Goal: Book appointment/travel/reservation

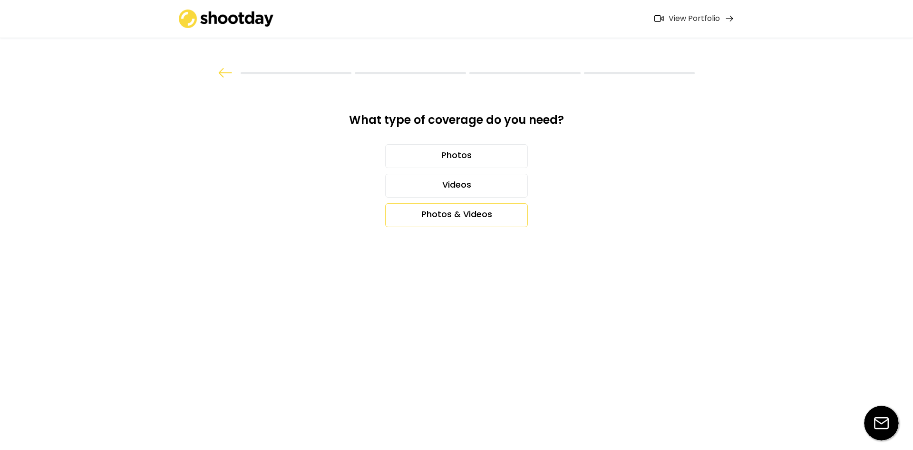
click at [482, 215] on div "Photos & Videos" at bounding box center [456, 215] width 143 height 24
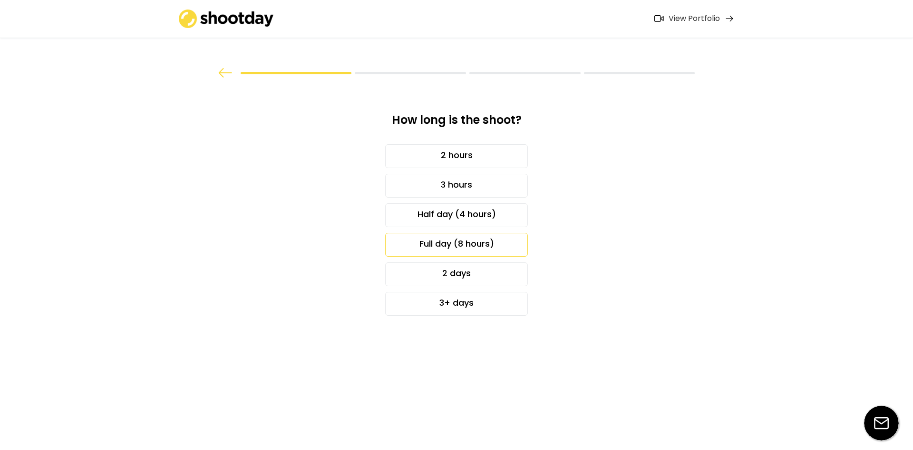
click at [488, 243] on div "Full day (8 hours)" at bounding box center [456, 245] width 143 height 24
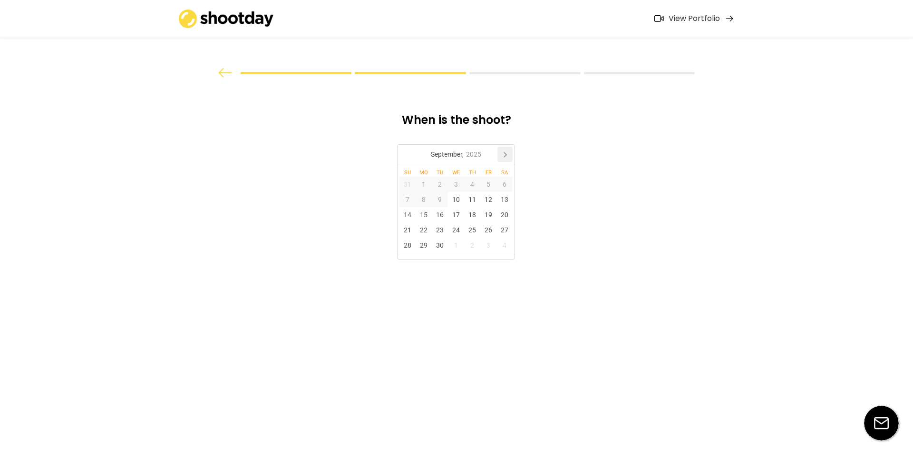
click at [508, 149] on icon at bounding box center [505, 154] width 15 height 15
click at [470, 198] on div "9" at bounding box center [472, 199] width 16 height 15
click at [486, 200] on div "10" at bounding box center [488, 199] width 16 height 15
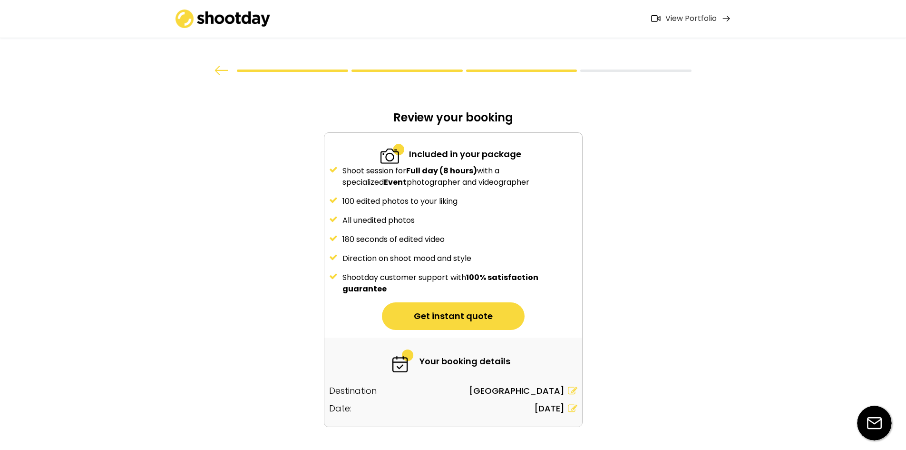
scroll to position [37, 0]
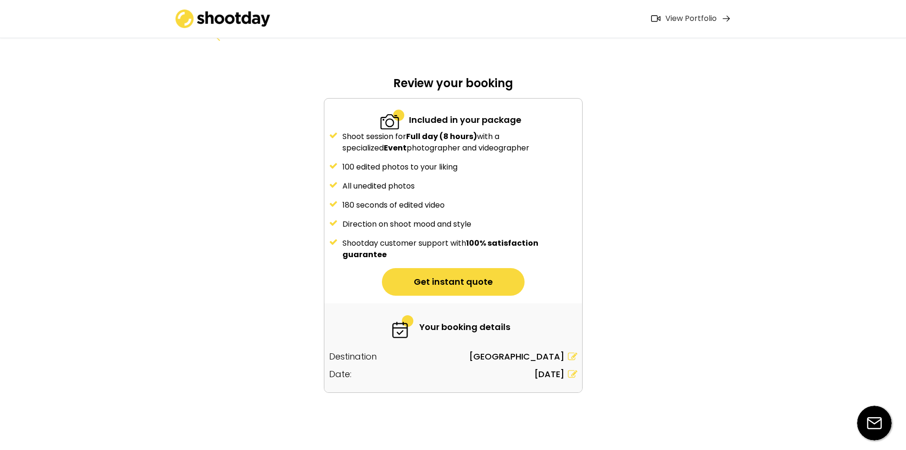
click at [574, 373] on use at bounding box center [573, 374] width 10 height 8
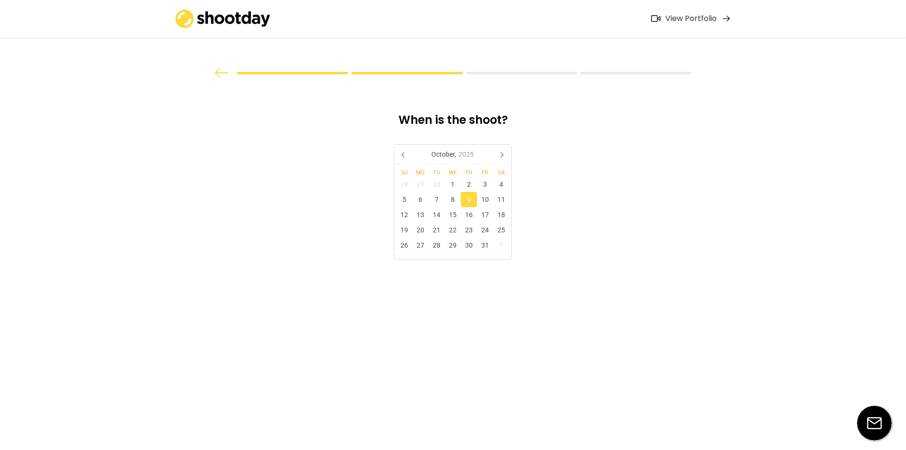
scroll to position [0, 0]
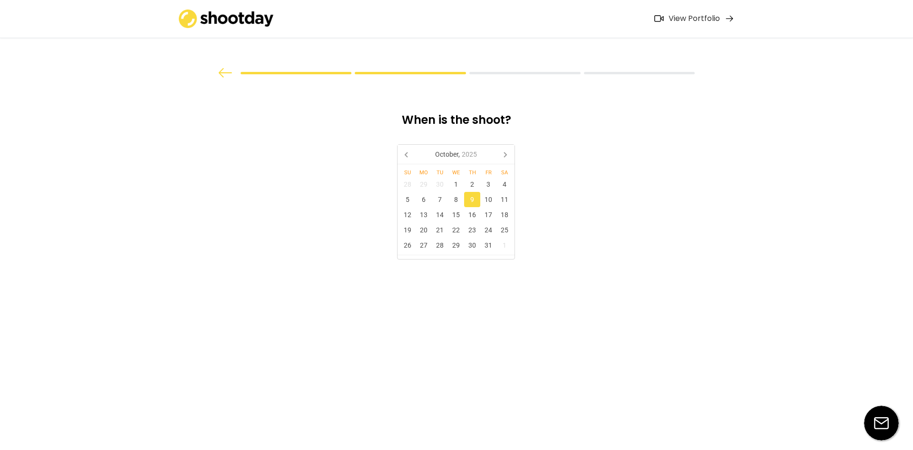
click at [471, 199] on div "9" at bounding box center [472, 199] width 16 height 15
click at [473, 200] on div "9" at bounding box center [472, 199] width 16 height 15
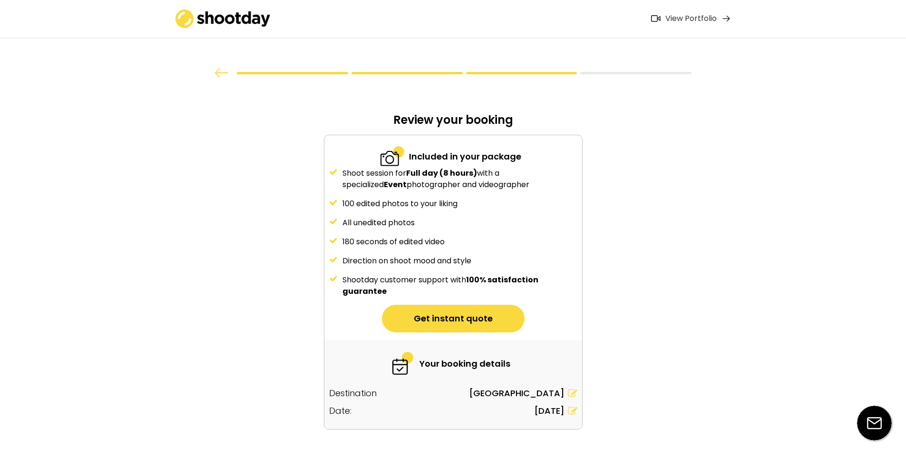
click at [487, 200] on div "100 edited photos to your liking" at bounding box center [460, 203] width 235 height 11
click at [572, 410] on icon at bounding box center [573, 411] width 10 height 10
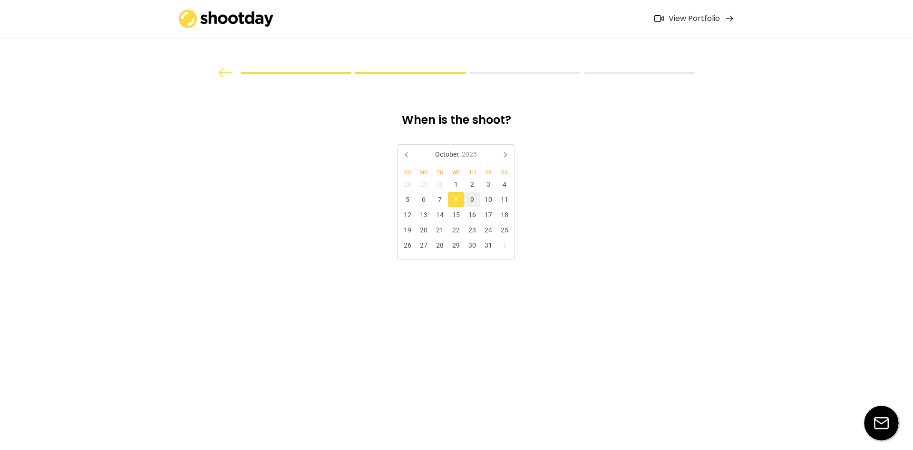
click at [468, 197] on div "9" at bounding box center [472, 199] width 16 height 15
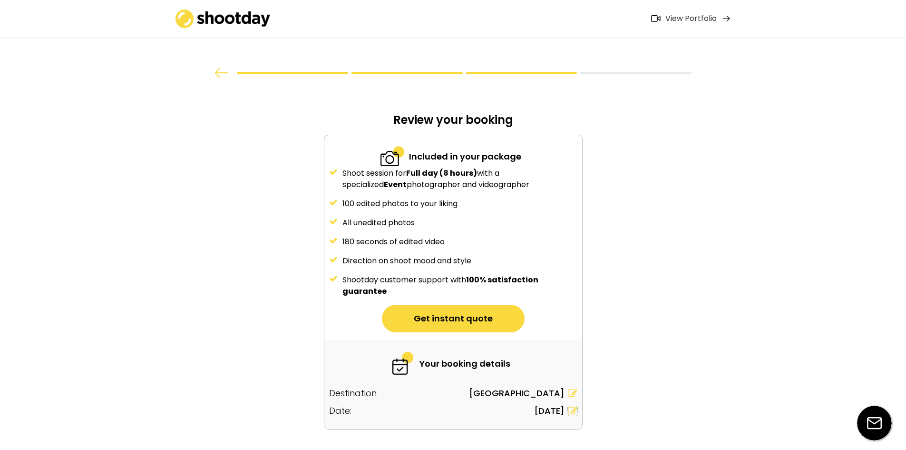
click at [573, 411] on use at bounding box center [573, 410] width 10 height 8
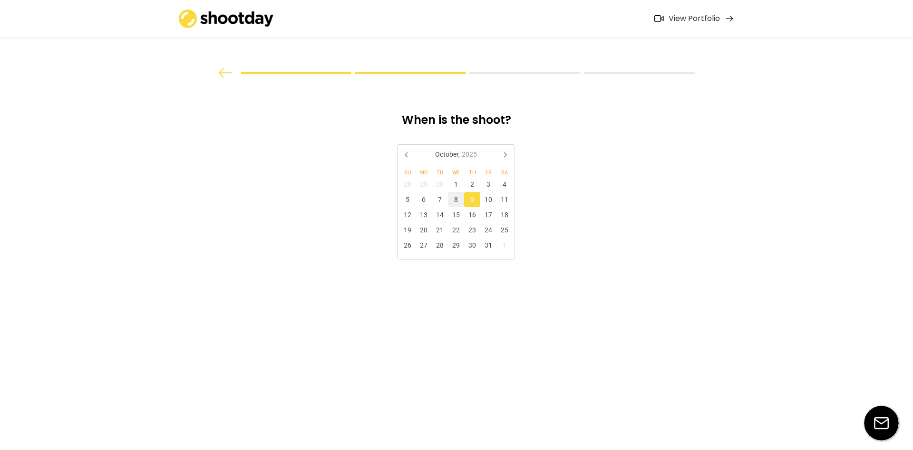
click at [458, 197] on div "8" at bounding box center [456, 199] width 16 height 15
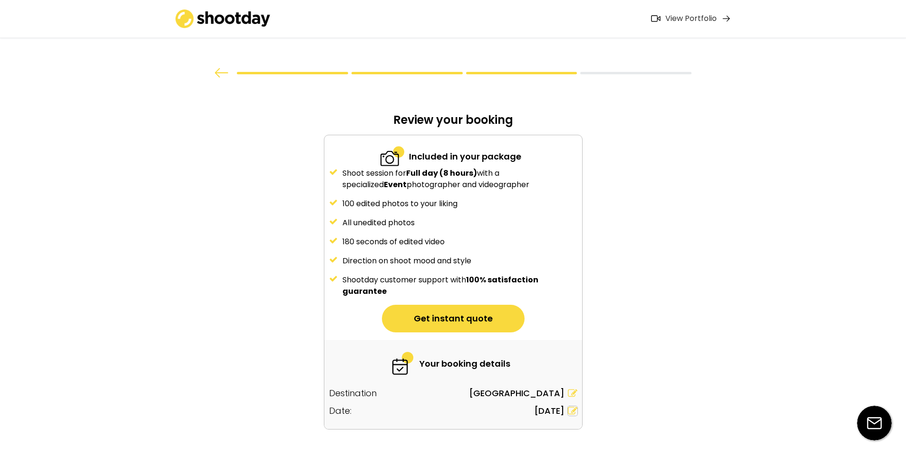
click at [571, 410] on icon at bounding box center [573, 411] width 10 height 10
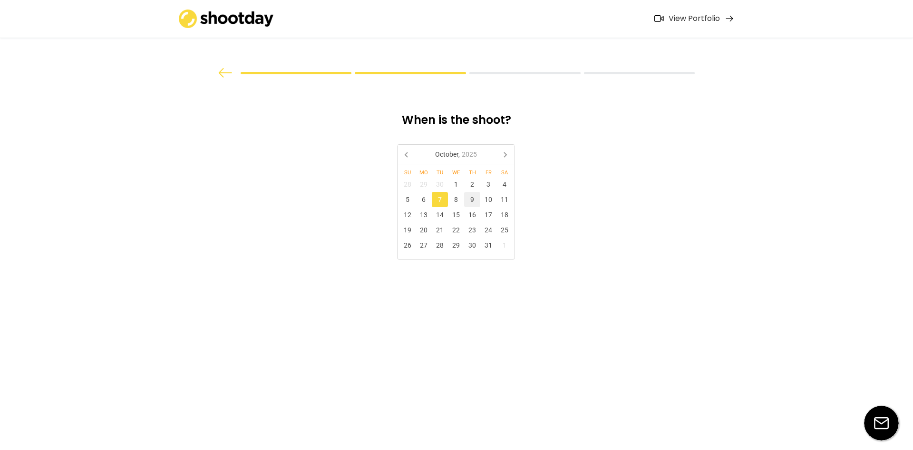
click at [473, 202] on div "9" at bounding box center [472, 199] width 16 height 15
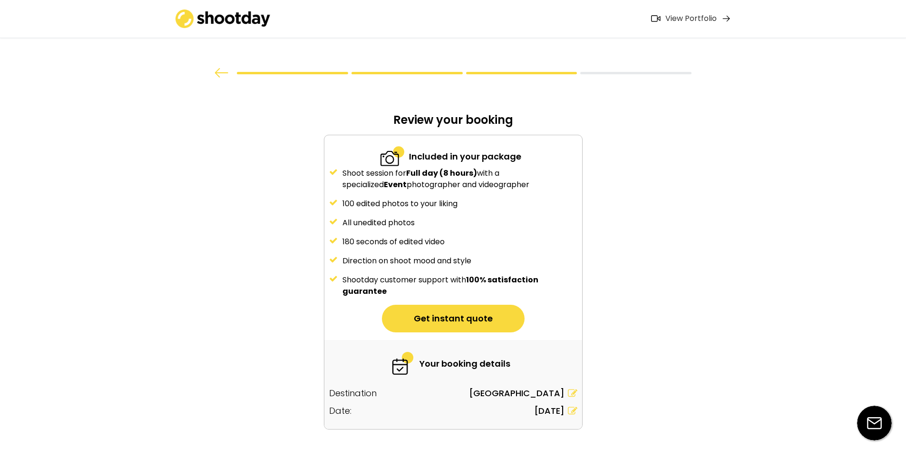
click at [573, 411] on icon at bounding box center [573, 411] width 10 height 10
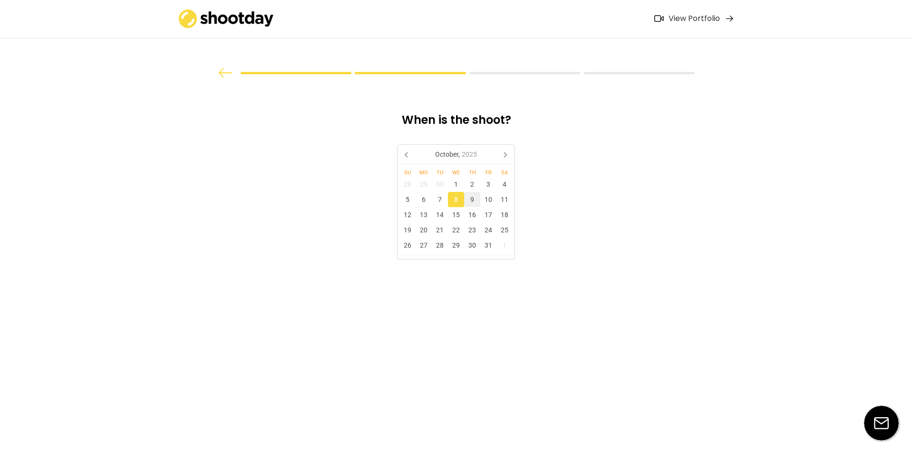
click at [472, 196] on div "9" at bounding box center [472, 199] width 16 height 15
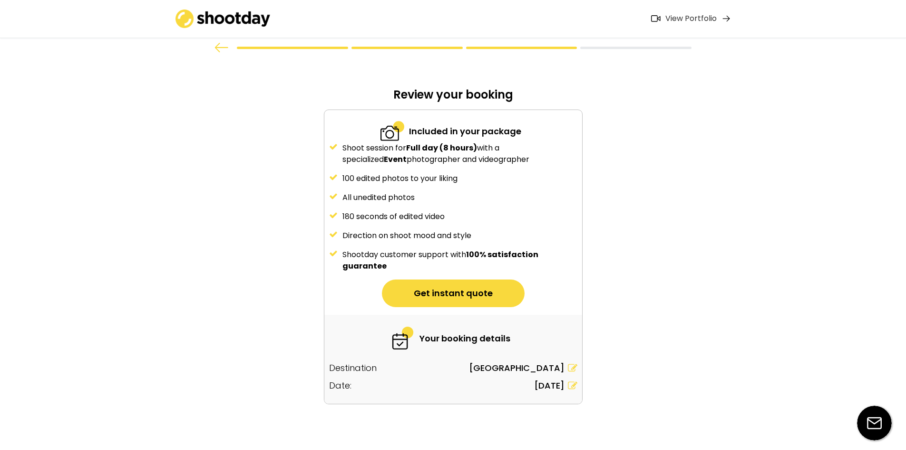
scroll to position [37, 0]
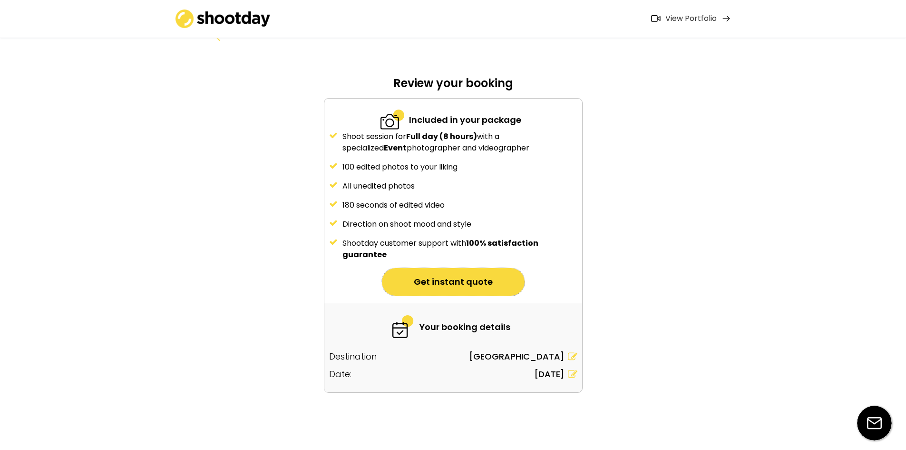
click at [464, 284] on button "Get instant quote" at bounding box center [453, 282] width 143 height 28
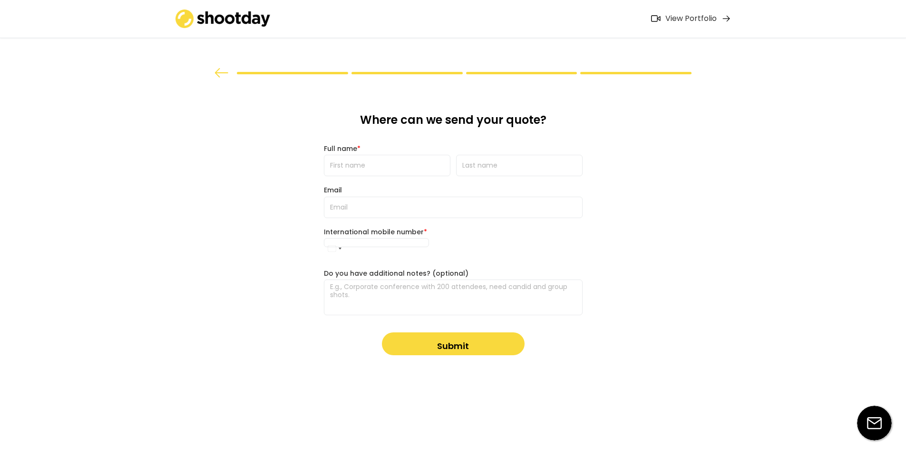
scroll to position [0, 0]
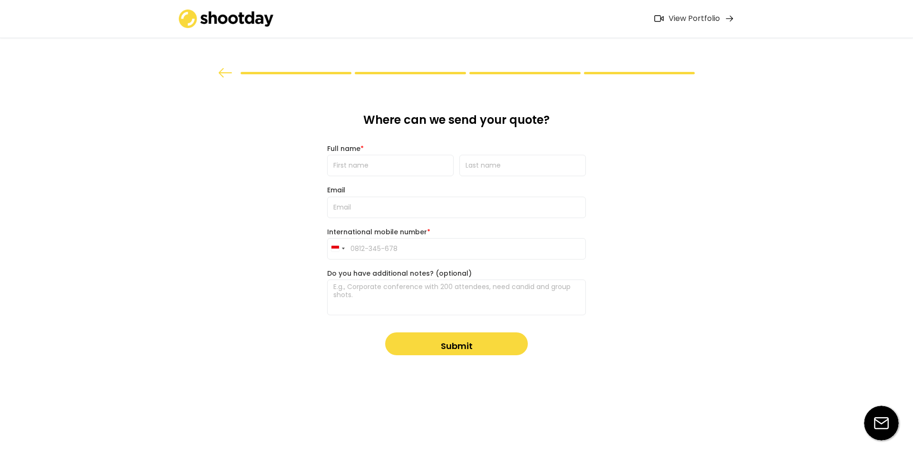
click at [672, 22] on div "View Portfolio" at bounding box center [694, 19] width 51 height 10
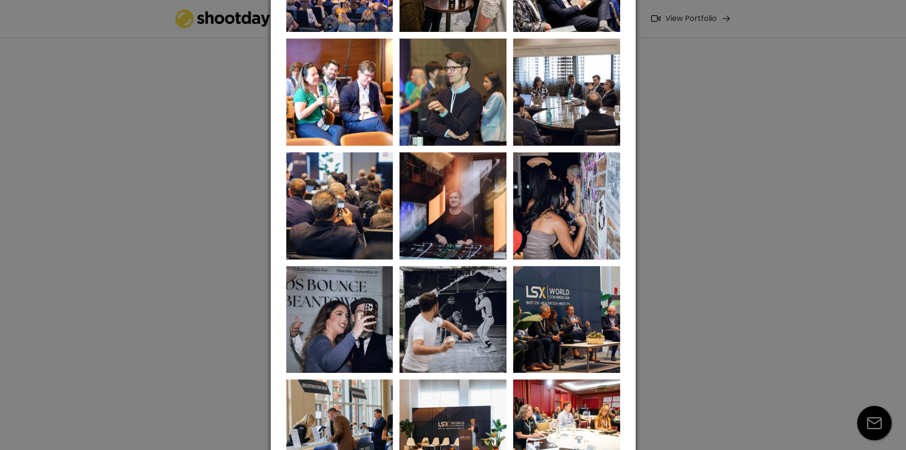
scroll to position [618, 0]
